Goal: Information Seeking & Learning: Learn about a topic

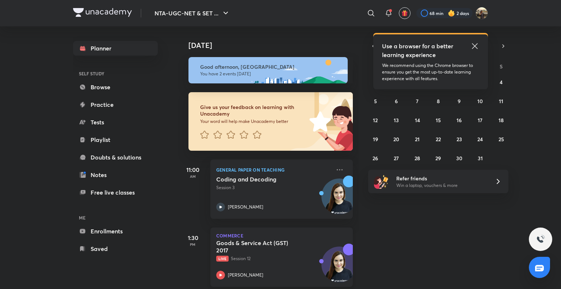
click at [230, 262] on div "Goods & Service Act (GST) 2017 Live Session 12 [PERSON_NAME]" at bounding box center [273, 259] width 115 height 40
